Goal: Contribute content: Contribute content

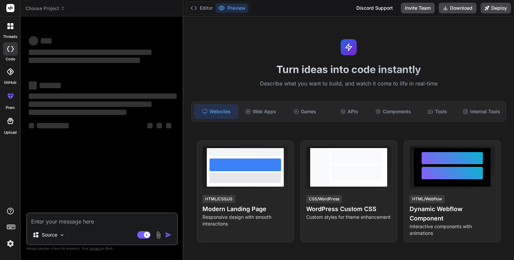
click at [47, 9] on span "Choose Project" at bounding box center [45, 8] width 40 height 7
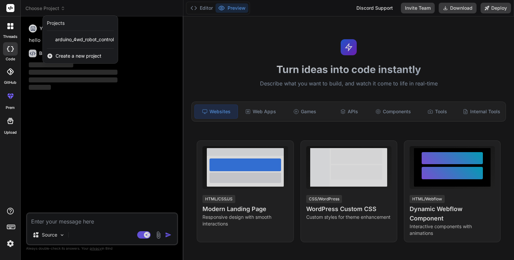
click at [103, 6] on div at bounding box center [257, 130] width 514 height 260
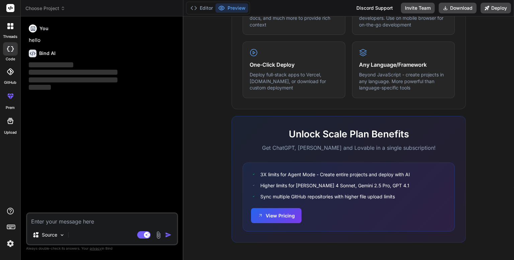
scroll to position [398, 0]
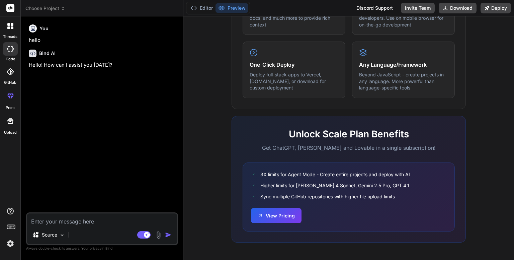
type textarea "x"
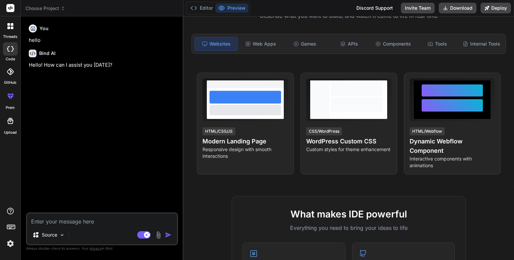
scroll to position [0, 0]
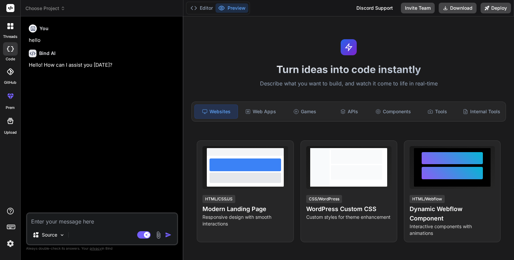
click at [107, 221] on textarea at bounding box center [102, 219] width 150 height 12
paste textarea "/*Arduino Mecanum RC Car *Version 1.0 *Created by DIY Builder */ //include the …"
type textarea "/*Arduino Mecanum RC Car *Version 1.0 *Created by DIY Builder */ //include the …"
type textarea "x"
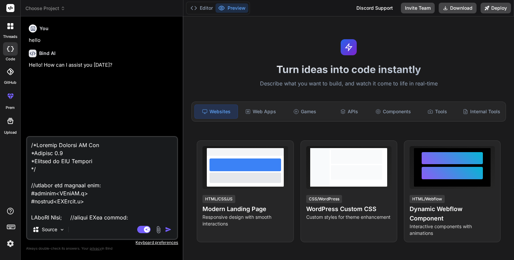
scroll to position [2225, 0]
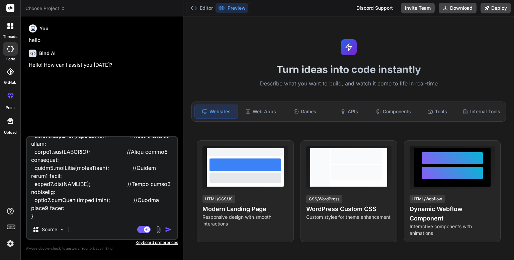
type textarea "/*Arduino Mecanum RC Car *Version 1.0 *Created by DIY Builder */ //include the …"
type textarea "x"
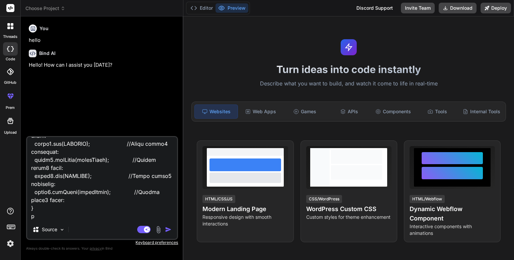
type textarea "/*Arduino Mecanum RC Car *Version 1.0 *Created by DIY Builder */ //include the …"
type textarea "x"
type textarea "/*Arduino Mecanum RC Car *Version 1.0 *Created by DIY Builder */ //include the …"
type textarea "x"
type textarea "/*Arduino Mecanum RC Car *Version 1.0 *Created by DIY Builder */ //include the …"
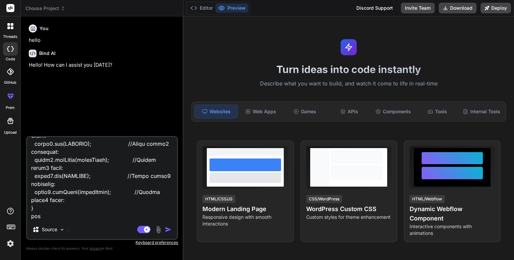
type textarea "x"
type textarea "/*Arduino Mecanum RC Car *Version 1.0 *Created by DIY Builder */ //include the …"
type textarea "x"
type textarea "/*Arduino Mecanum RC Car *Version 1.0 *Created by DIY Builder */ //include the …"
type textarea "x"
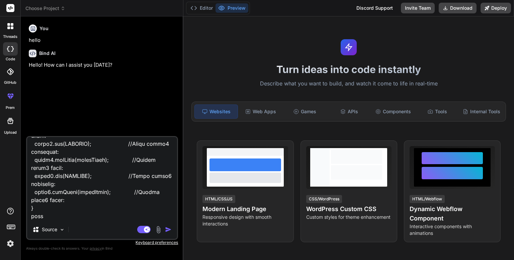
type textarea "/*Arduino Mecanum RC Car *Version 1.0 *Created by DIY Builder */ //include the …"
type textarea "x"
type textarea "/*Arduino Mecanum RC Car *Version 1.0 *Created by DIY Builder */ //include the …"
type textarea "x"
type textarea "/*Arduino Mecanum RC Car *Version 1.0 *Created by DIY Builder */ //include the …"
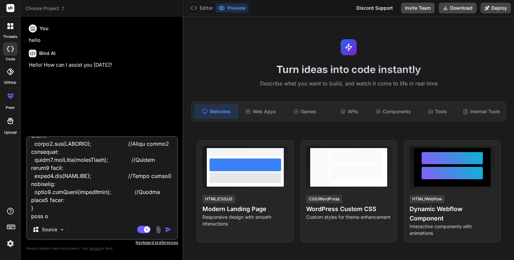
type textarea "x"
type textarea "/*Arduino Mecanum RC Car *Version 1.0 *Created by DIY Builder */ //include the …"
type textarea "x"
type textarea "/*Arduino Mecanum RC Car *Version 1.0 *Created by DIY Builder */ //include the …"
type textarea "x"
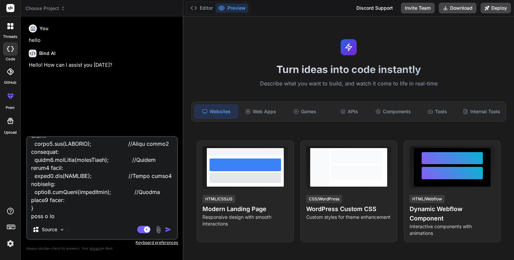
type textarea "/*Arduino Mecanum RC Car *Version 1.0 *Created by DIY Builder */ //include the …"
type textarea "x"
type textarea "/*Arduino Mecanum RC Car *Version 1.0 *Created by DIY Builder */ //include the …"
type textarea "x"
type textarea "/*Arduino Mecanum RC Car *Version 1.0 *Created by DIY Builder */ //include the …"
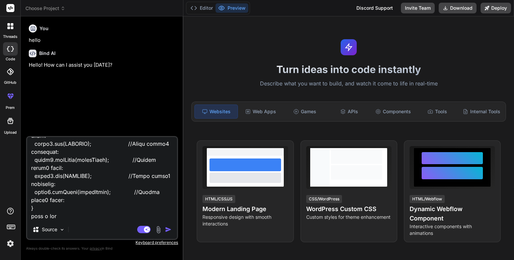
type textarea "x"
type textarea "/*Arduino Mecanum RC Car *Version 1.0 *Created by DIY Builder */ //include the …"
type textarea "x"
type textarea "/*Arduino Mecanum RC Car *Version 1.0 *Created by DIY Builder */ //include the …"
type textarea "x"
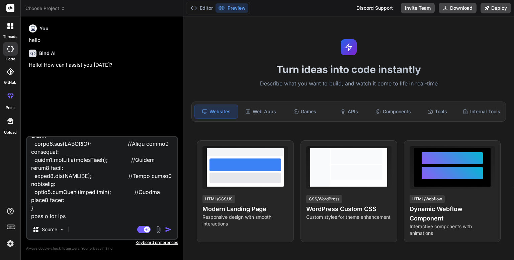
type textarea "/*Arduino Mecanum RC Car *Version 1.0 *Created by DIY Builder */ //include the …"
type textarea "x"
type textarea "/*Arduino Mecanum RC Car *Version 1.0 *Created by DIY Builder */ //include the …"
type textarea "x"
type textarea "/*Arduino Mecanum RC Car *Version 1.0 *Created by DIY Builder */ //include the …"
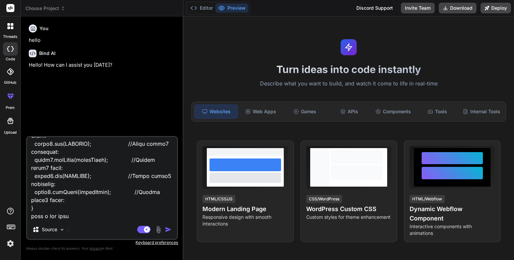
type textarea "x"
type textarea "/*Arduino Mecanum RC Car *Version 1.0 *Created by DIY Builder */ //include the …"
type textarea "x"
type textarea "/*Arduino Mecanum RC Car *Version 1.0 *Created by DIY Builder */ //include the …"
type textarea "x"
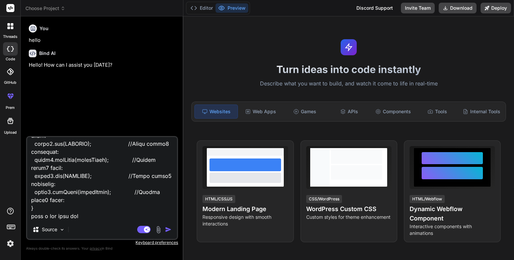
type textarea "/*Arduino Mecanum RC Car *Version 1.0 *Created by DIY Builder */ //include the …"
type textarea "x"
type textarea "/*Arduino Mecanum RC Car *Version 1.0 *Created by DIY Builder */ //include the …"
type textarea "x"
type textarea "/*Arduino Mecanum RC Car *Version 1.0 *Created by DIY Builder */ //include the …"
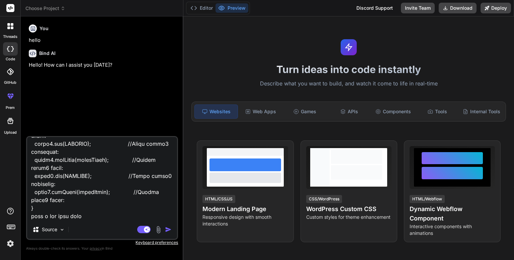
type textarea "x"
type textarea "/*Arduino Mecanum RC Car *Version 1.0 *Created by DIY Builder */ //include the …"
type textarea "x"
type textarea "/*Arduino Mecanum RC Car *Version 1.0 *Created by DIY Builder */ //include the …"
type textarea "x"
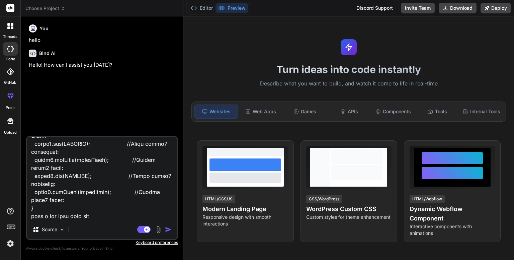
type textarea "/*Arduino Mecanum RC Car *Version 1.0 *Created by DIY Builder */ //include the …"
type textarea "x"
type textarea "/*Arduino Mecanum RC Car *Version 1.0 *Created by DIY Builder */ //include the …"
type textarea "x"
type textarea "/*Arduino Mecanum RC Car *Version 1.0 *Created by DIY Builder */ //include the …"
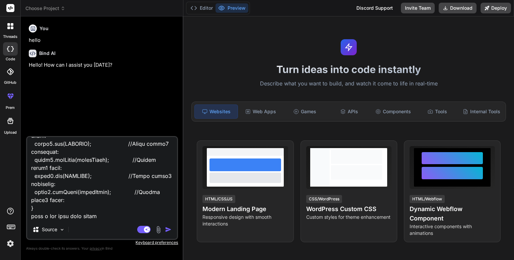
type textarea "x"
type textarea "/*Arduino Mecanum RC Car *Version 1.0 *Created by DIY Builder */ //include the …"
type textarea "x"
type textarea "/*Arduino Mecanum RC Car *Version 1.0 *Created by DIY Builder */ //include the …"
type textarea "x"
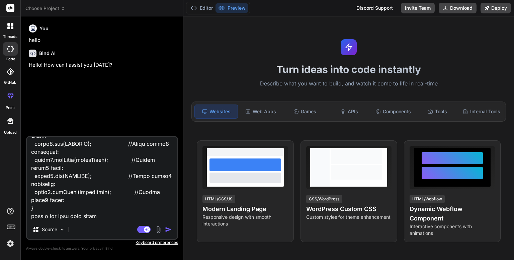
type textarea "/*Arduino Mecanum RC Car *Version 1.0 *Created by DIY Builder */ //include the …"
type textarea "x"
type textarea "/*Arduino Mecanum RC Car *Version 1.0 *Created by DIY Builder */ //include the …"
type textarea "x"
type textarea "/*Arduino Mecanum RC Car *Version 1.0 *Created by DIY Builder */ //include the …"
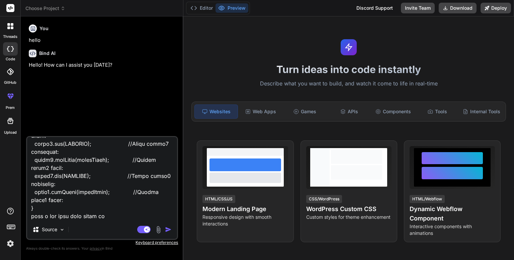
type textarea "x"
type textarea "/*Arduino Mecanum RC Car *Version 1.0 *Created by DIY Builder */ //include the …"
type textarea "x"
type textarea "/*Arduino Mecanum RC Car *Version 1.0 *Created by DIY Builder */ //include the …"
type textarea "x"
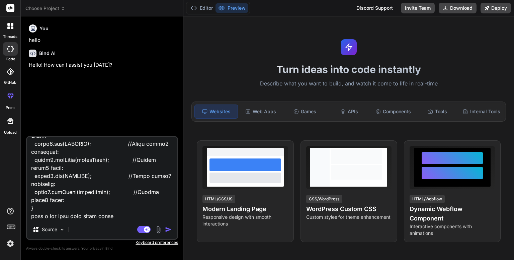
type textarea "/*Arduino Mecanum RC Car *Version 1.0 *Created by DIY Builder */ //include the …"
type textarea "x"
type textarea "/*Arduino Mecanum RC Car *Version 1.0 *Created by DIY Builder */ //include the …"
type textarea "x"
type textarea "/*Arduino Mecanum RC Car *Version 1.0 *Created by DIY Builder */ //include the …"
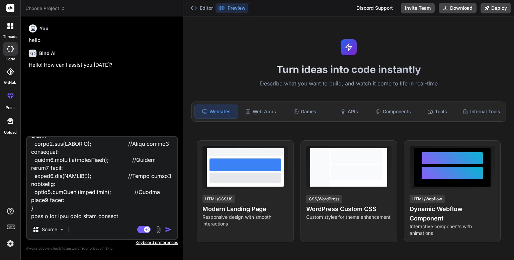
type textarea "x"
type textarea "/*Arduino Mecanum RC Car *Version 1.0 *Created by DIY Builder */ //include the …"
type textarea "x"
type textarea "/*Arduino Mecanum RC Car *Version 1.0 *Created by DIY Builder */ //include the …"
type textarea "x"
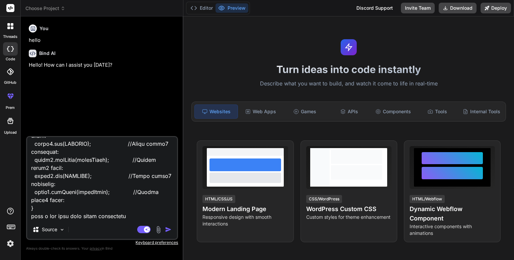
type textarea "/*Arduino Mecanum RC Car *Version 1.0 *Created by DIY Builder */ //include the …"
type textarea "x"
type textarea "/*Arduino Mecanum RC Car *Version 1.0 *Created by DIY Builder */ //include the …"
type textarea "x"
type textarea "/*Arduino Mecanum RC Car *Version 1.0 *Created by DIY Builder */ //include the …"
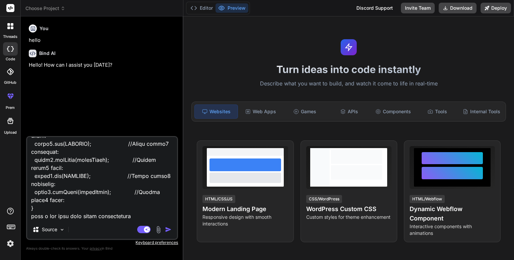
type textarea "x"
type textarea "/*Arduino Mecanum RC Car *Version 1.0 *Created by DIY Builder */ //include the …"
type textarea "x"
type textarea "/*Arduino Mecanum RC Car *Version 1.0 *Created by DIY Builder */ //include the …"
type textarea "x"
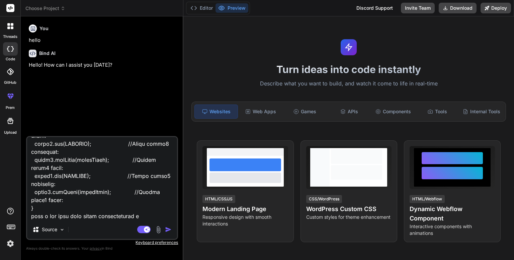
type textarea "/*Arduino Mecanum RC Car *Version 1.0 *Created by DIY Builder */ //include the …"
type textarea "x"
type textarea "/*Arduino Mecanum RC Car *Version 1.0 *Created by DIY Builder */ //include the …"
type textarea "x"
type textarea "/*Arduino Mecanum RC Car *Version 1.0 *Created by DIY Builder */ //include the …"
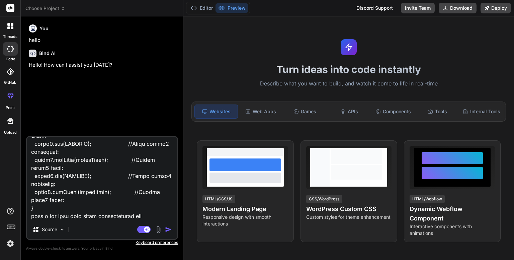
type textarea "x"
type textarea "/*Arduino Mecanum RC Car *Version 1.0 *Created by DIY Builder */ //include the …"
type textarea "x"
type textarea "/*Arduino Mecanum RC Car *Version 1.0 *Created by DIY Builder */ //include the …"
type textarea "x"
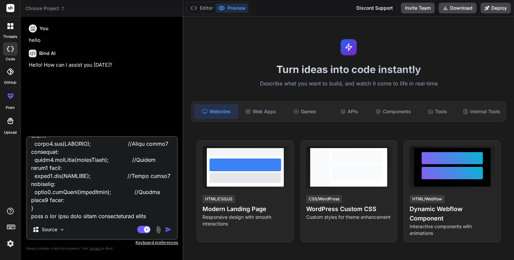
type textarea "/*Arduino Mecanum RC Car *Version 1.0 *Created by DIY Builder */ //include the …"
type textarea "x"
type textarea "/*Arduino Mecanum RC Car *Version 1.0 *Created by DIY Builder */ //include the …"
type textarea "x"
type textarea "/*Arduino Mecanum RC Car *Version 1.0 *Created by DIY Builder */ //include the …"
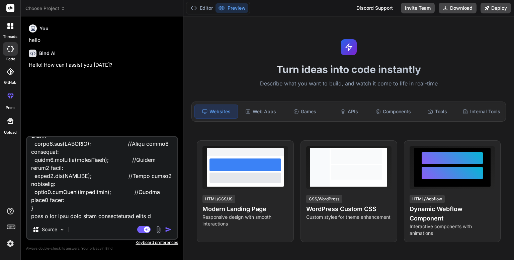
type textarea "x"
type textarea "/*Arduino Mecanum RC Car *Version 1.0 *Created by DIY Builder */ //include the …"
type textarea "x"
type textarea "/*Arduino Mecanum RC Car *Version 1.0 *Created by DIY Builder */ //include the …"
type textarea "x"
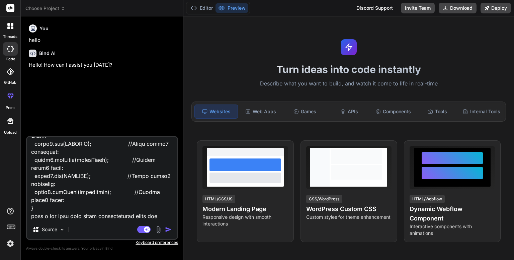
type textarea "/*Arduino Mecanum RC Car *Version 1.0 *Created by DIY Builder */ //include the …"
type textarea "x"
type textarea "/*Arduino Mecanum RC Car *Version 1.0 *Created by DIY Builder */ //include the …"
type textarea "x"
type textarea "/*Arduino Mecanum RC Car *Version 1.0 *Created by DIY Builder */ //include the …"
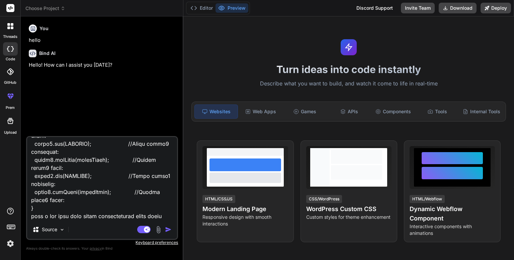
type textarea "x"
type textarea "/*Arduino Mecanum RC Car *Version 1.0 *Created by DIY Builder */ //include the …"
type textarea "x"
type textarea "/*Arduino Mecanum RC Car *Version 1.0 *Created by DIY Builder */ //include the …"
type textarea "x"
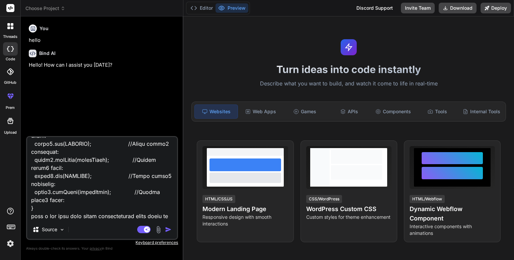
type textarea "/*Arduino Mecanum RC Car *Version 1.0 *Created by DIY Builder */ //include the …"
type textarea "x"
type textarea "/*Arduino Mecanum RC Car *Version 1.0 *Created by DIY Builder */ //include the …"
type textarea "x"
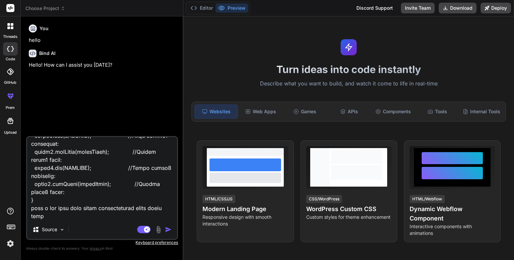
type textarea "/*Arduino Mecanum RC Car *Version 1.0 *Created by DIY Builder */ //include the …"
type textarea "x"
type textarea "/*Arduino Mecanum RC Car *Version 1.0 *Created by DIY Builder */ //include the …"
type textarea "x"
type textarea "/*Arduino Mecanum RC Car *Version 1.0 *Created by DIY Builder */ //include the …"
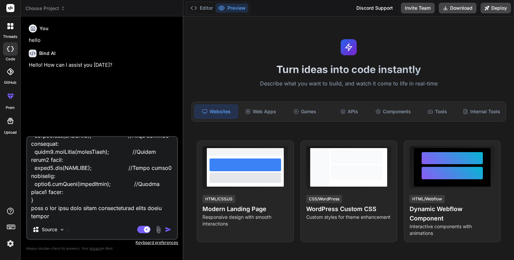
type textarea "x"
type textarea "/*Arduino Mecanum RC Car *Version 1.0 *Created by DIY Builder */ //include the …"
type textarea "x"
type textarea "/*Arduino Mecanum RC Car *Version 1.0 *Created by DIY Builder */ //include the …"
type textarea "x"
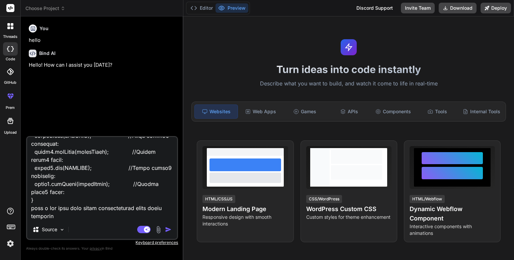
type textarea "/*Arduino Mecanum RC Car *Version 1.0 *Created by DIY Builder */ //include the …"
type textarea "x"
type textarea "/*Arduino Mecanum RC Car *Version 1.0 *Created by DIY Builder */ //include the …"
type textarea "x"
type textarea "/*Arduino Mecanum RC Car *Version 1.0 *Created by DIY Builder */ //include the …"
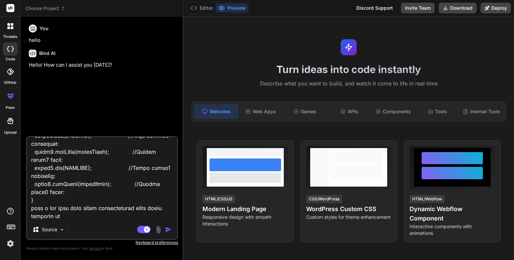
type textarea "x"
type textarea "/*Arduino Mecanum RC Car *Version 1.0 *Created by DIY Builder */ //include the …"
type textarea "x"
type textarea "/*Arduino Mecanum RC Car *Version 1.0 *Created by DIY Builder */ //include the …"
type textarea "x"
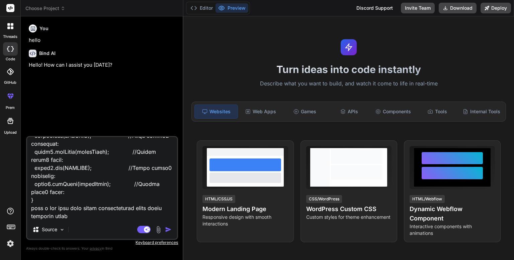
type textarea "/*Arduino Mecanum RC Car *Version 1.0 *Created by DIY Builder */ //include the …"
type textarea "x"
type textarea "/*Arduino Mecanum RC Car *Version 1.0 *Created by DIY Builder */ //include the …"
type textarea "x"
type textarea "/*Arduino Mecanum RC Car *Version 1.0 *Created by DIY Builder */ //include the …"
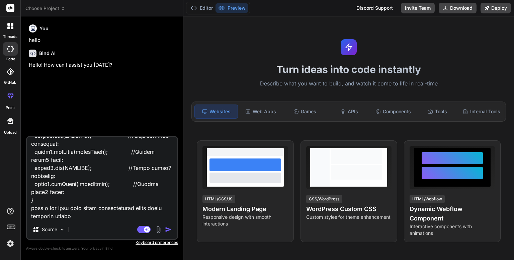
type textarea "x"
type textarea "/*Arduino Mecanum RC Car *Version 1.0 *Created by DIY Builder */ //include the …"
type textarea "x"
type textarea "/*Arduino Mecanum RC Car *Version 1.0 *Created by DIY Builder */ //include the …"
type textarea "x"
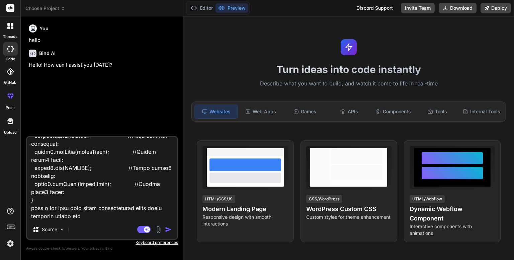
type textarea "/*Arduino Mecanum RC Car *Version 1.0 *Created by DIY Builder */ //include the …"
type textarea "x"
type textarea "/*Arduino Mecanum RC Car *Version 1.0 *Created by DIY Builder */ //include the …"
type textarea "x"
type textarea "/*Arduino Mecanum RC Car *Version 1.0 *Created by DIY Builder */ //include the …"
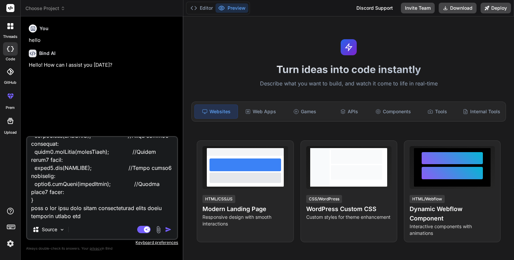
type textarea "x"
type textarea "/*Arduino Mecanum RC Car *Version 1.0 *Created by DIY Builder */ //include the …"
type textarea "x"
type textarea "/*Arduino Mecanum RC Car *Version 1.0 *Created by DIY Builder */ //include the …"
type textarea "x"
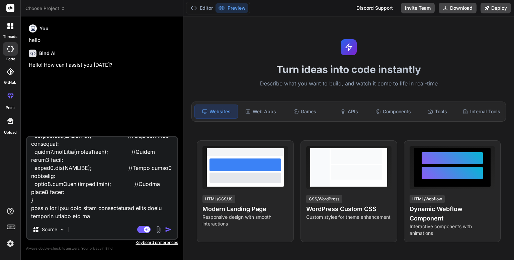
type textarea "/*Arduino Mecanum RC Car *Version 1.0 *Created by DIY Builder */ //include the …"
type textarea "x"
type textarea "/*Arduino Mecanum RC Car *Version 1.0 *Created by DIY Builder */ //include the …"
type textarea "x"
type textarea "/*Arduino Mecanum RC Car *Version 1.0 *Created by DIY Builder */ //include the …"
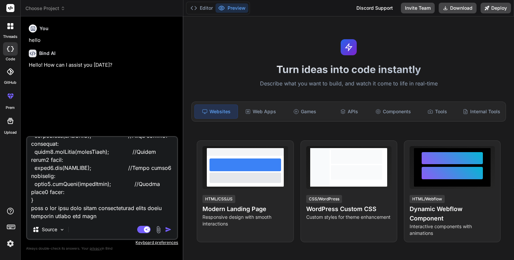
type textarea "x"
type textarea "/*Arduino Mecanum RC Car *Version 1.0 *Created by DIY Builder */ //include the …"
type textarea "x"
type textarea "/*Arduino Mecanum RC Car *Version 1.0 *Created by DIY Builder */ //include the …"
type textarea "x"
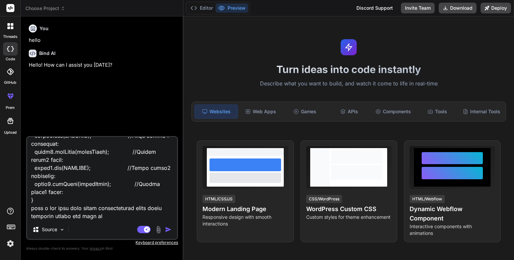
type textarea "/*Arduino Mecanum RC Car *Version 1.0 *Created by DIY Builder */ //include the …"
type textarea "x"
type textarea "/*Arduino Mecanum RC Car *Version 1.0 *Created by DIY Builder */ //include the …"
type textarea "x"
type textarea "/*Arduino Mecanum RC Car *Version 1.0 *Created by DIY Builder */ //include the …"
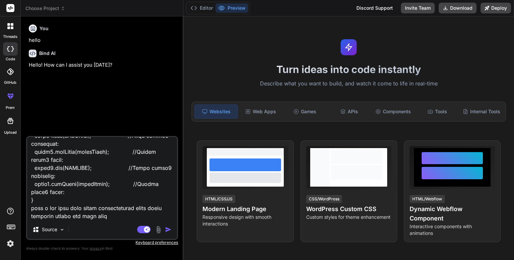
type textarea "x"
type textarea "/*Arduino Mecanum RC Car *Version 1.0 *Created by DIY Builder */ //include the …"
type textarea "x"
type textarea "/*Arduino Mecanum RC Car *Version 1.0 *Created by DIY Builder */ //include the …"
type textarea "x"
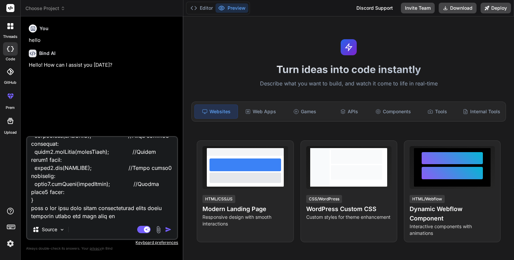
type textarea "/*Arduino Mecanum RC Car *Version 1.0 *Created by DIY Builder */ //include the …"
type textarea "x"
type textarea "/*Arduino Mecanum RC Car *Version 1.0 *Created by DIY Builder */ //include the …"
type textarea "x"
type textarea "/*Arduino Mecanum RC Car *Version 1.0 *Created by DIY Builder */ //include the …"
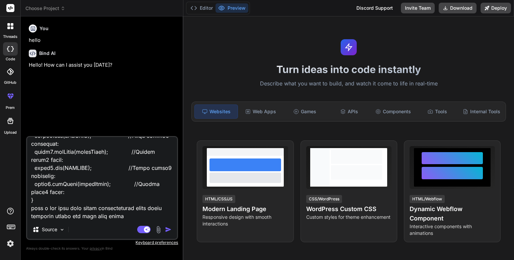
type textarea "x"
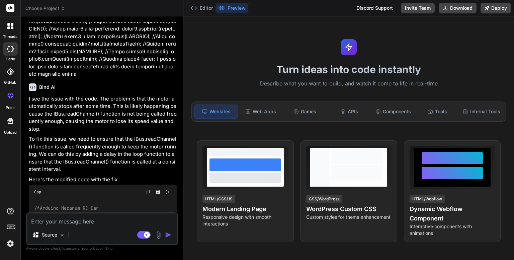
scroll to position [890, 0]
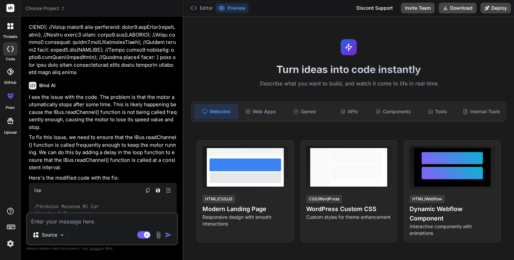
type textarea "x"
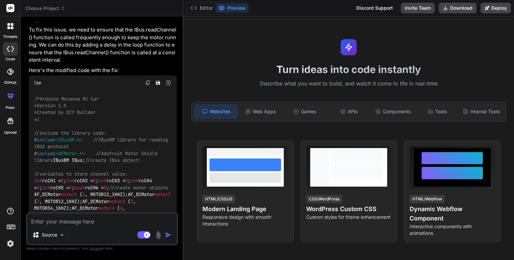
scroll to position [990, 0]
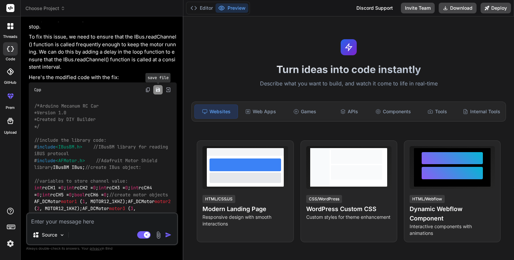
click at [154, 94] on button "Save file" at bounding box center [157, 89] width 9 height 9
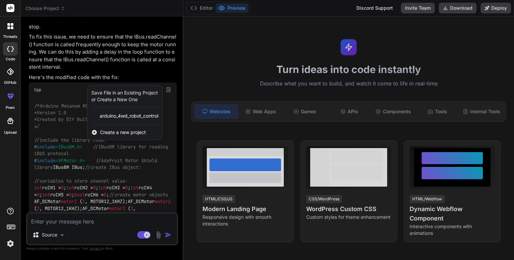
click at [126, 96] on div at bounding box center [257, 130] width 514 height 260
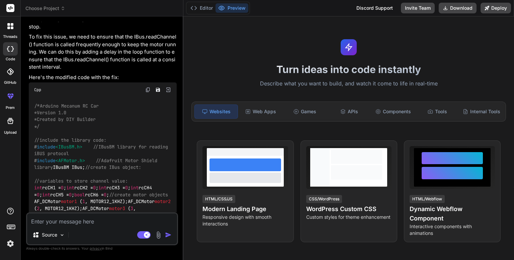
click at [148, 92] on img at bounding box center [147, 89] width 5 height 5
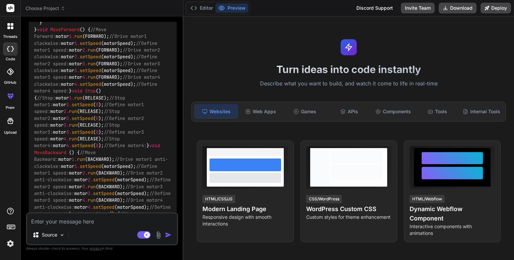
scroll to position [1626, 0]
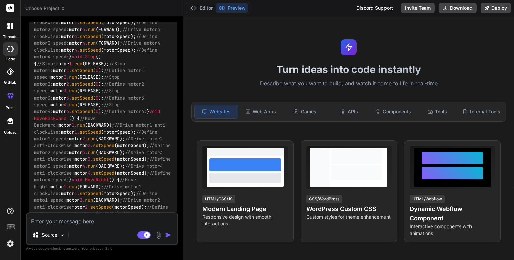
click at [112, 223] on textarea at bounding box center [102, 219] width 150 height 12
type textarea "n"
type textarea "x"
type textarea "no"
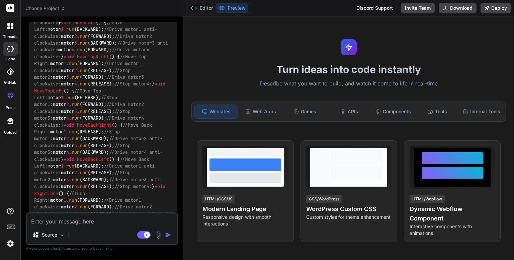
scroll to position [3187, 0]
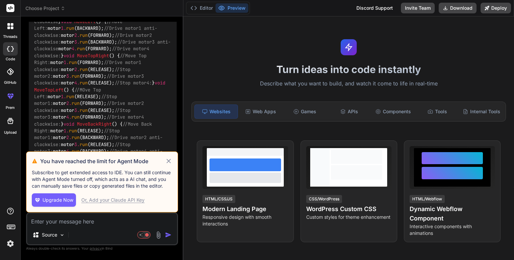
click at [170, 159] on icon at bounding box center [169, 161] width 8 height 8
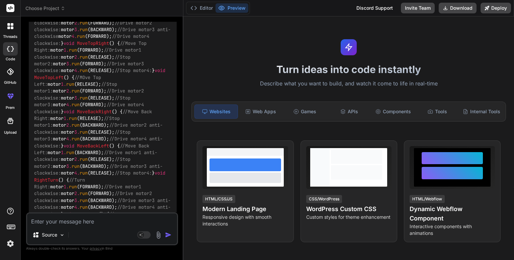
scroll to position [3221, 0]
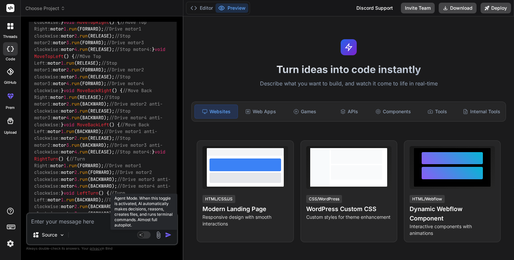
click at [141, 236] on rect at bounding box center [141, 235] width 6 height 6
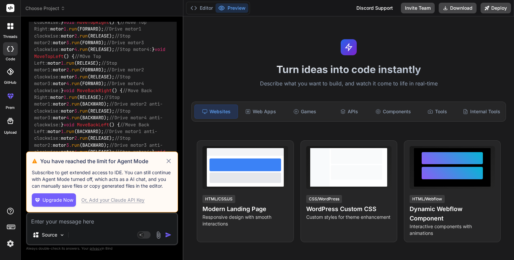
click at [166, 159] on icon at bounding box center [169, 161] width 8 height 8
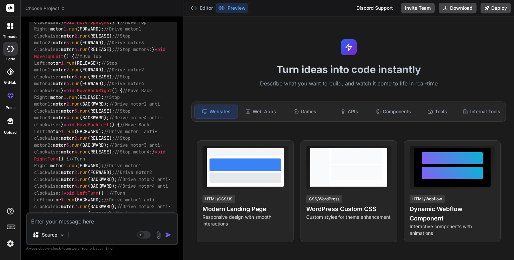
click at [94, 220] on textarea at bounding box center [102, 219] width 150 height 12
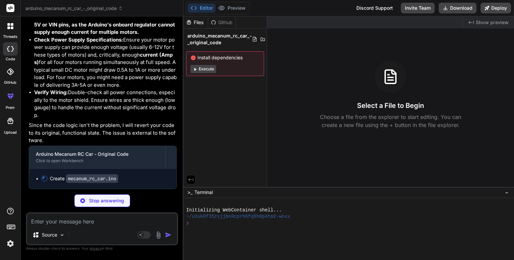
scroll to position [5167, 0]
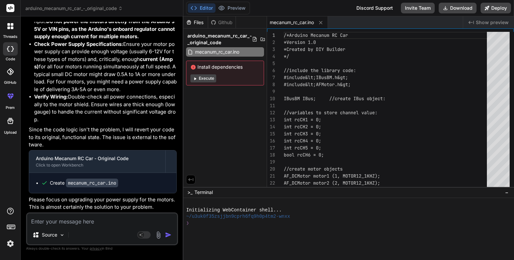
click at [84, 222] on textarea at bounding box center [102, 219] width 150 height 12
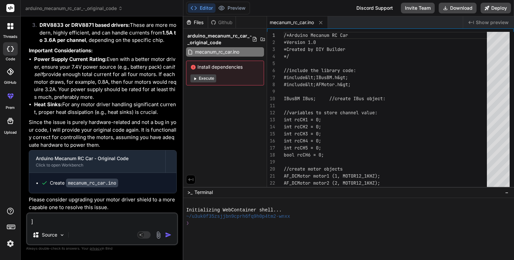
scroll to position [5585, 0]
